Goal: Task Accomplishment & Management: Use online tool/utility

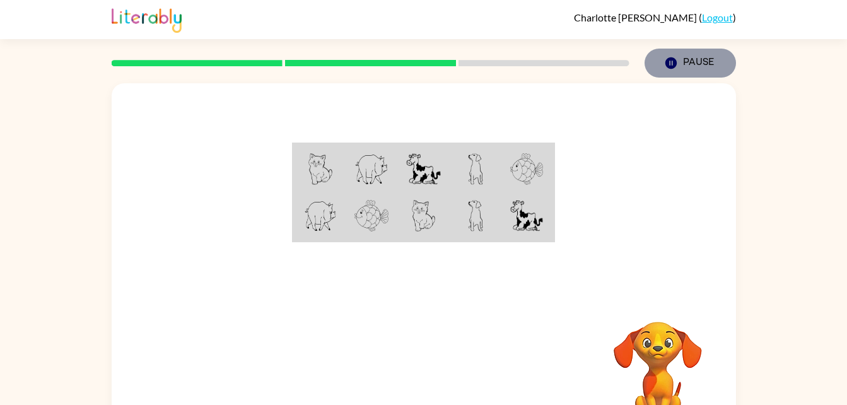
click at [697, 60] on button "Pause Pause" at bounding box center [689, 63] width 91 height 29
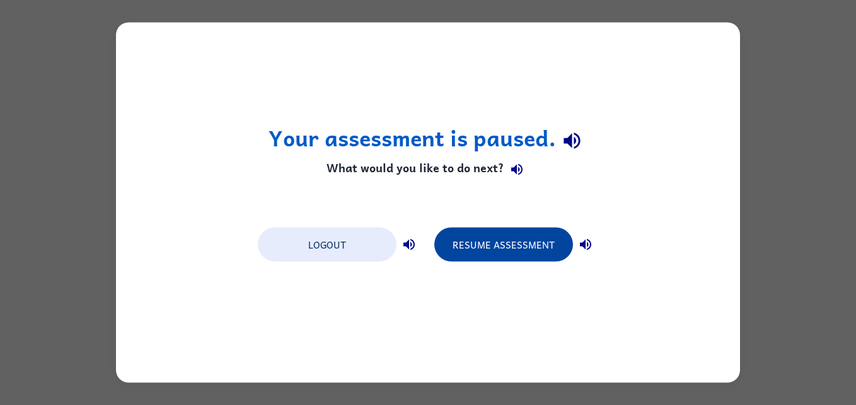
click at [477, 251] on button "Resume Assessment" at bounding box center [503, 245] width 139 height 34
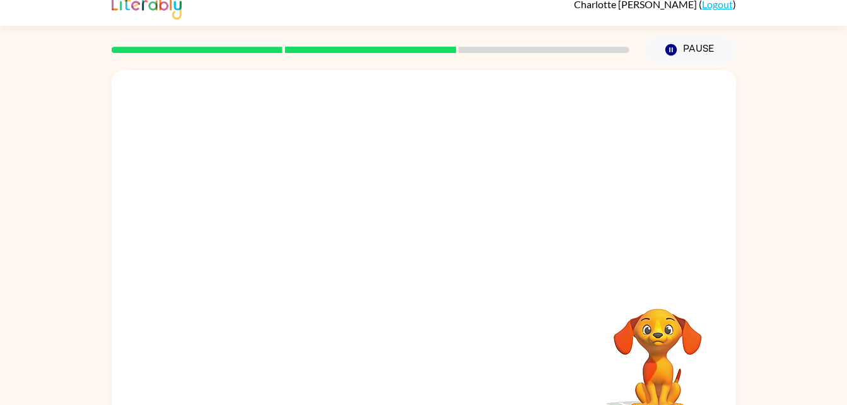
scroll to position [38, 0]
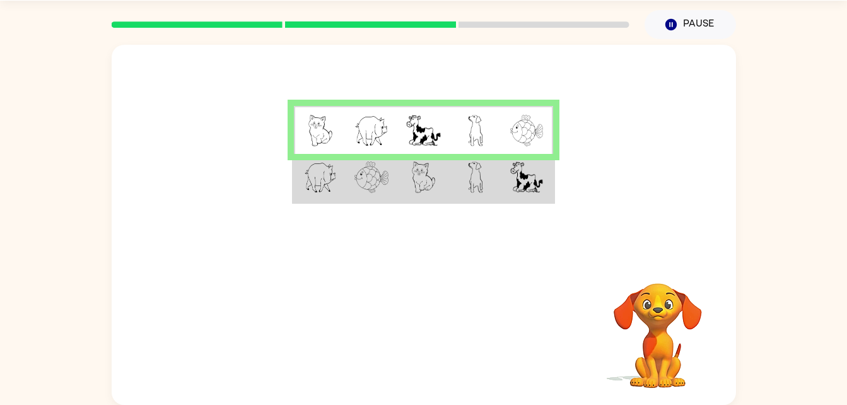
click at [536, 364] on div "Your browser must support playing .mp4 files to use Literably. Please try using…" at bounding box center [424, 334] width 624 height 142
click at [490, 178] on td at bounding box center [476, 178] width 52 height 49
click at [518, 184] on img at bounding box center [526, 177] width 33 height 32
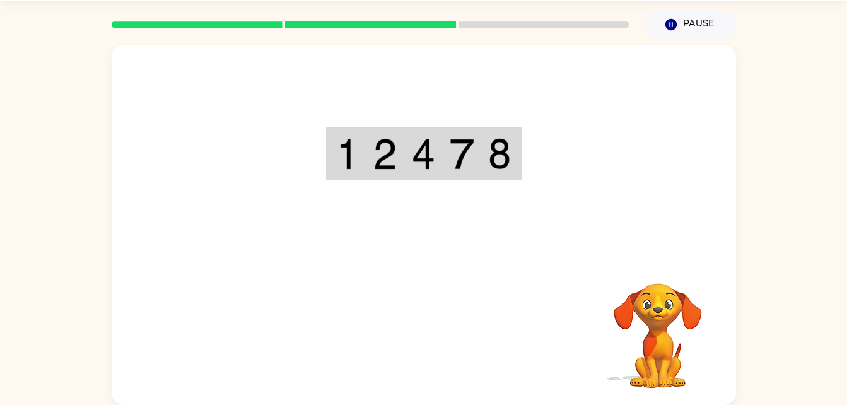
click at [583, 219] on div at bounding box center [424, 151] width 624 height 212
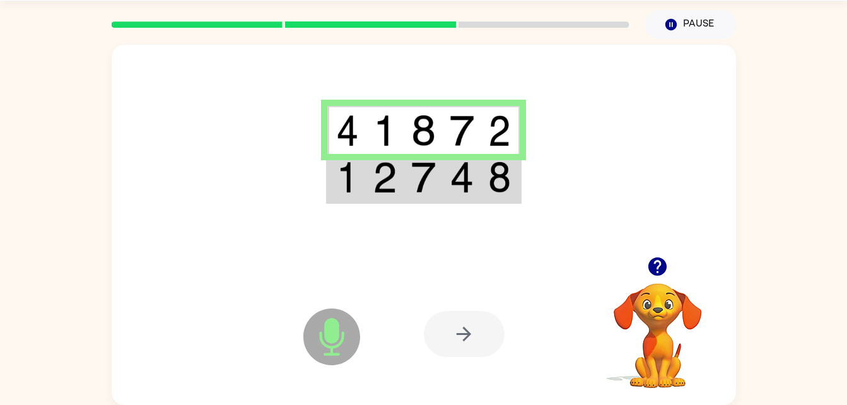
click at [489, 177] on img at bounding box center [499, 177] width 23 height 32
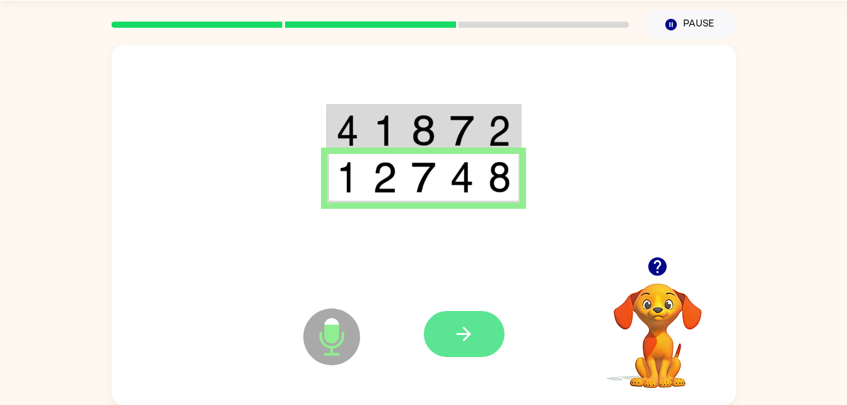
click at [481, 331] on button "button" at bounding box center [464, 334] width 81 height 46
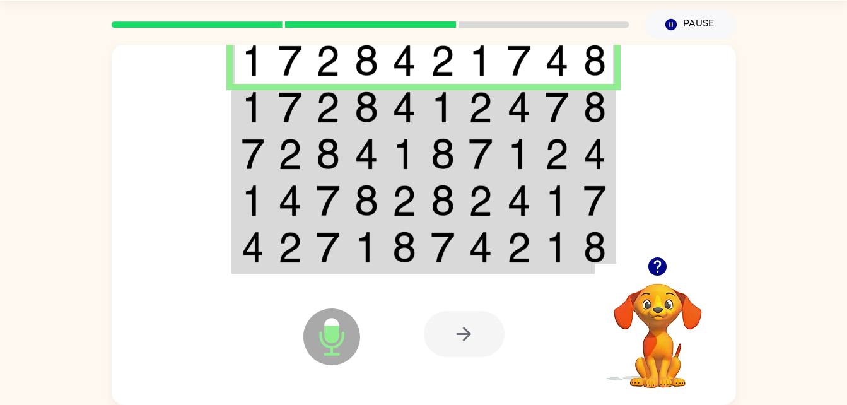
click at [354, 118] on img at bounding box center [366, 107] width 24 height 32
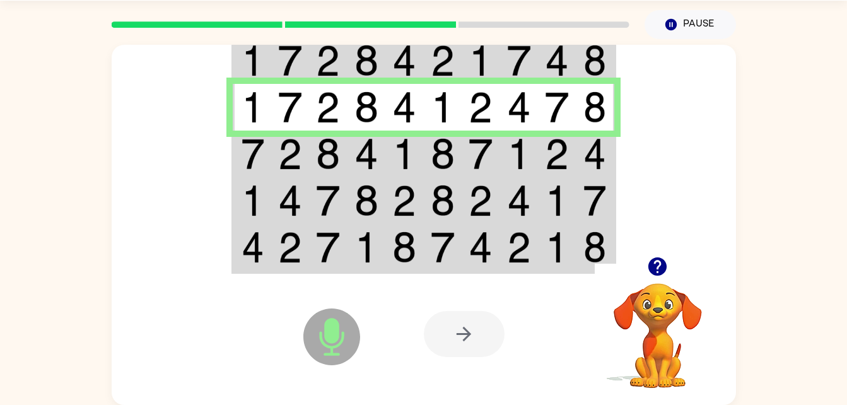
click at [356, 145] on img at bounding box center [366, 154] width 24 height 32
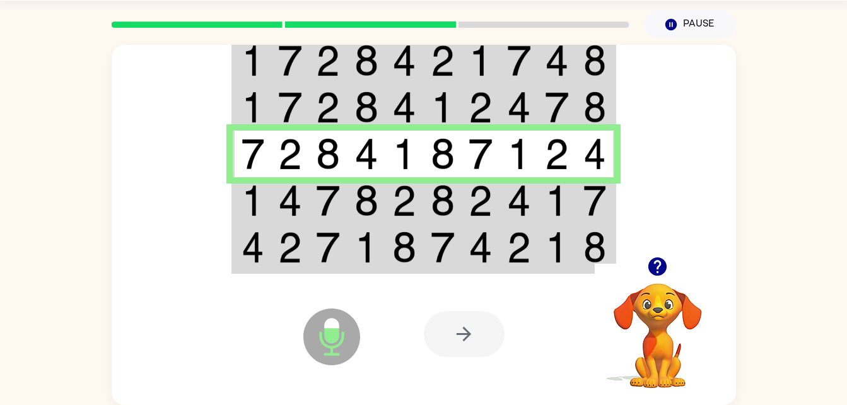
click at [551, 192] on img at bounding box center [557, 201] width 24 height 32
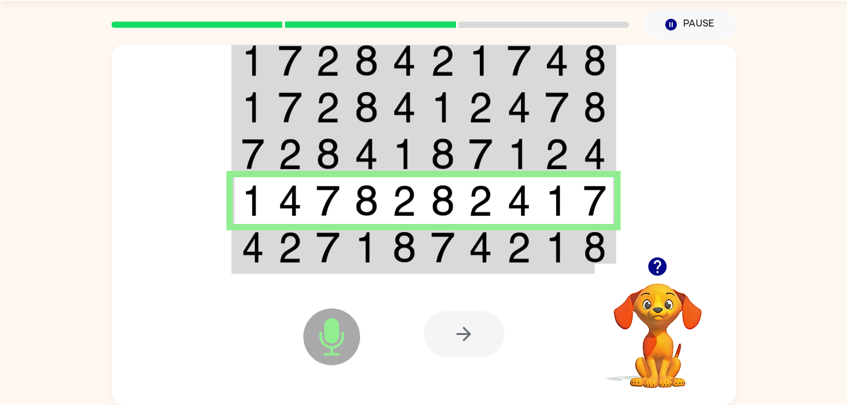
click at [273, 262] on td at bounding box center [290, 248] width 38 height 49
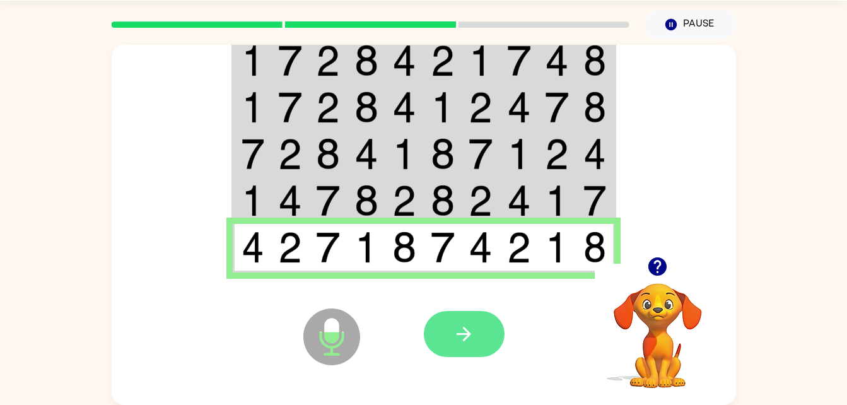
click at [446, 343] on button "button" at bounding box center [464, 334] width 81 height 46
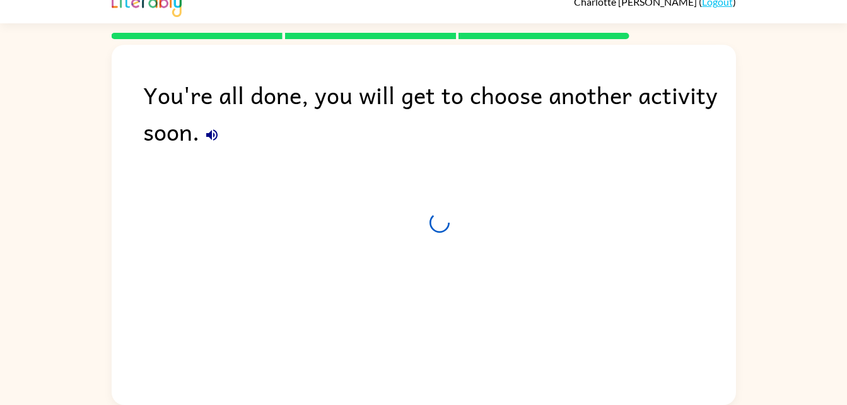
scroll to position [16, 0]
